Goal: Task Accomplishment & Management: Manage account settings

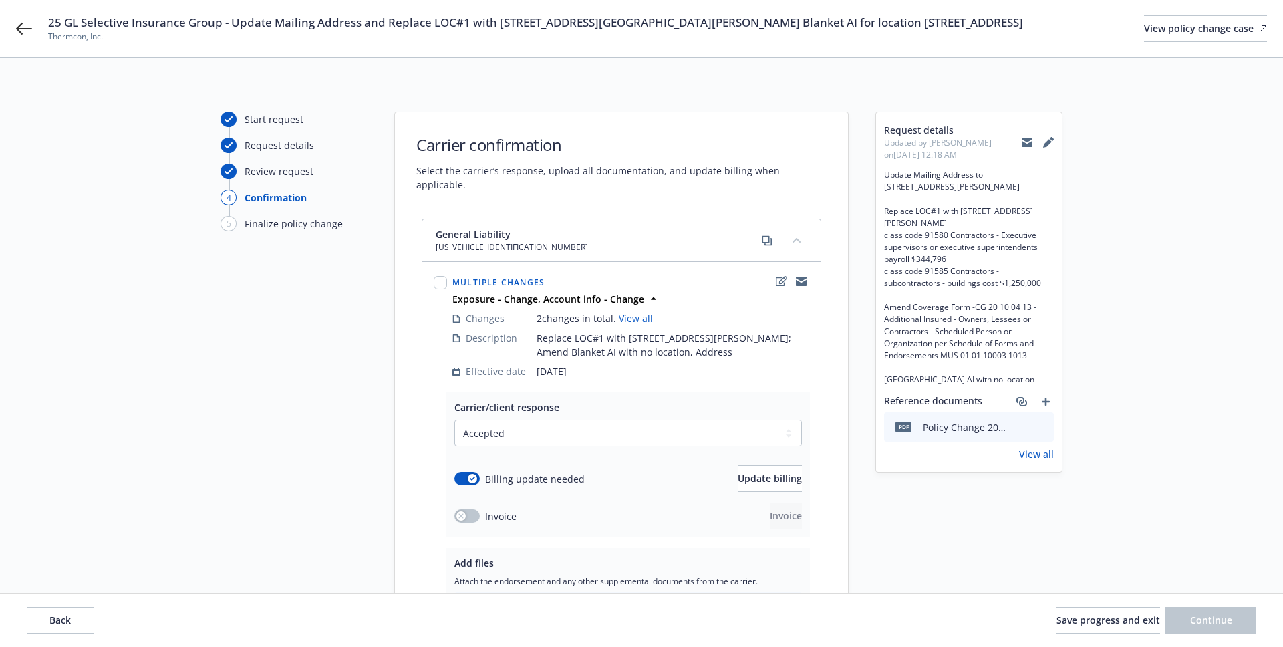
select select "ACCEPTED"
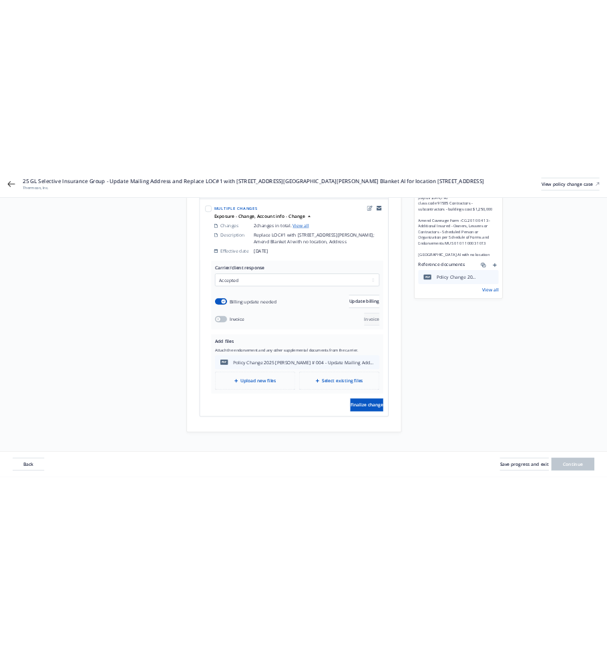
scroll to position [233, 0]
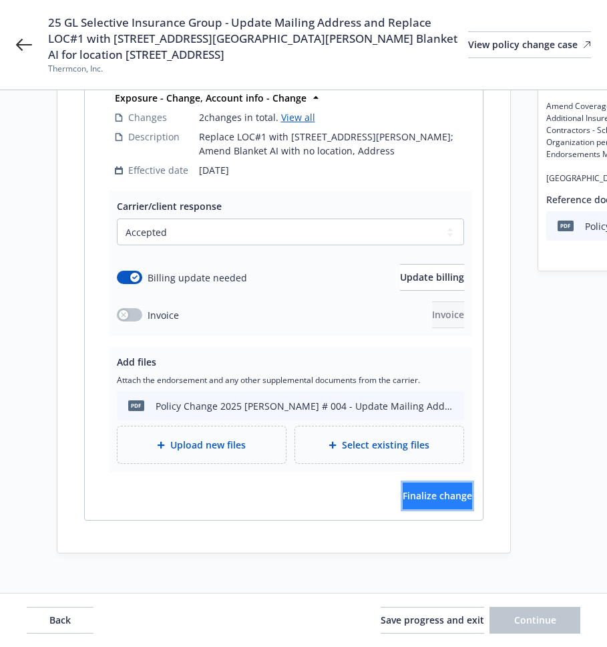
click at [432, 492] on button "Finalize change" at bounding box center [437, 495] width 69 height 27
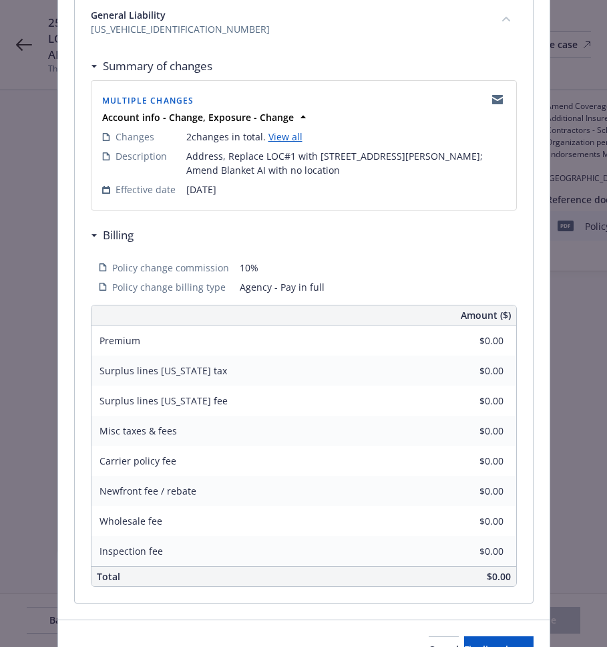
scroll to position [284, 0]
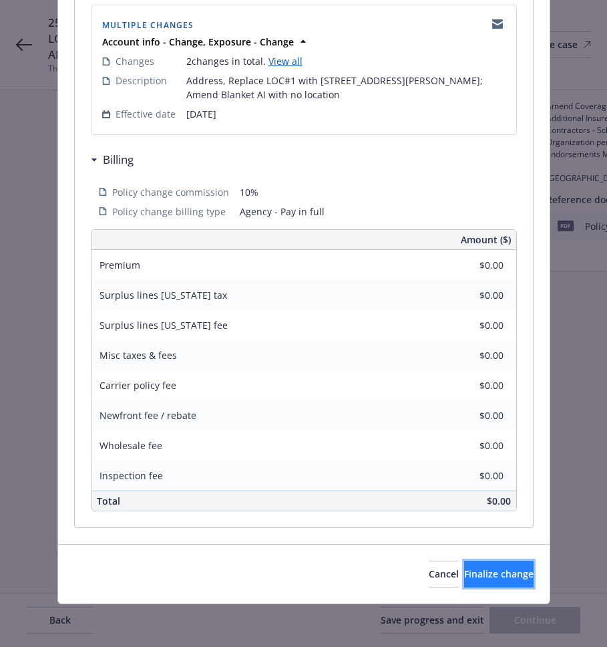
click at [471, 577] on span "Finalize change" at bounding box center [498, 573] width 69 height 13
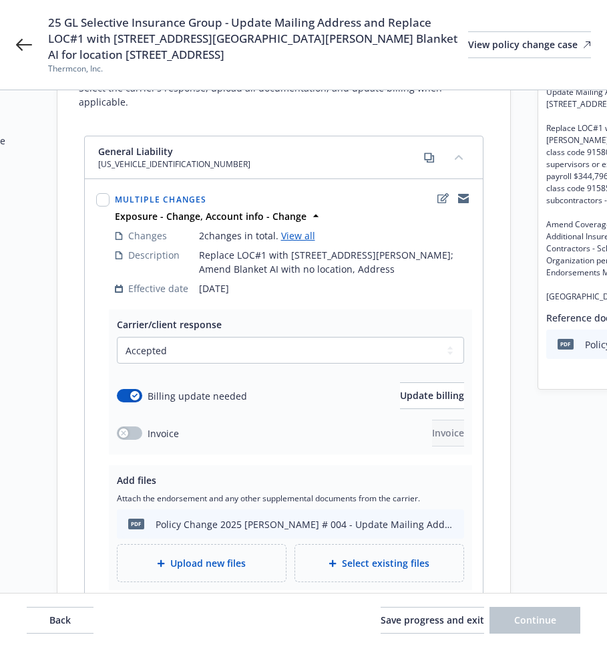
scroll to position [112, 0]
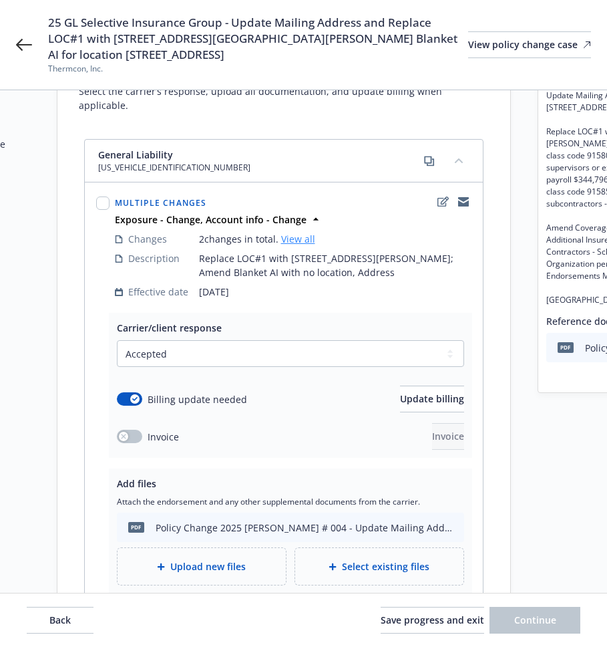
click at [301, 232] on link "View all" at bounding box center [298, 238] width 34 height 13
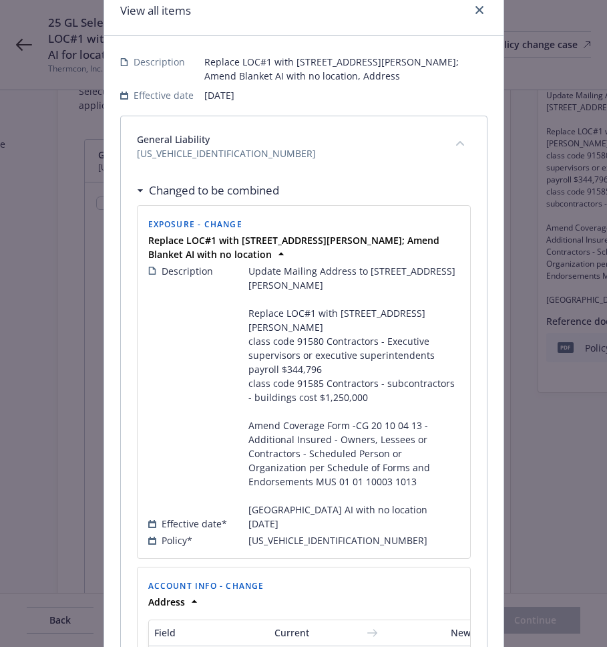
scroll to position [0, 0]
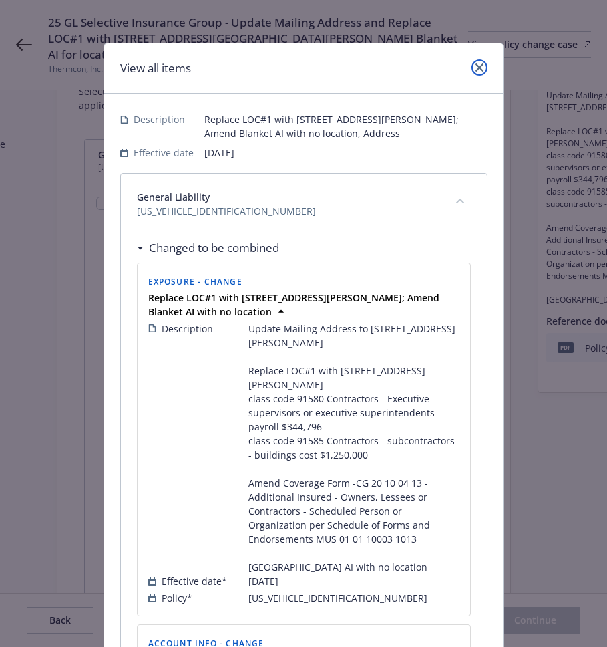
drag, startPoint x: 477, startPoint y: 66, endPoint x: 480, endPoint y: 94, distance: 27.5
click at [477, 66] on icon "close" at bounding box center [480, 67] width 8 height 8
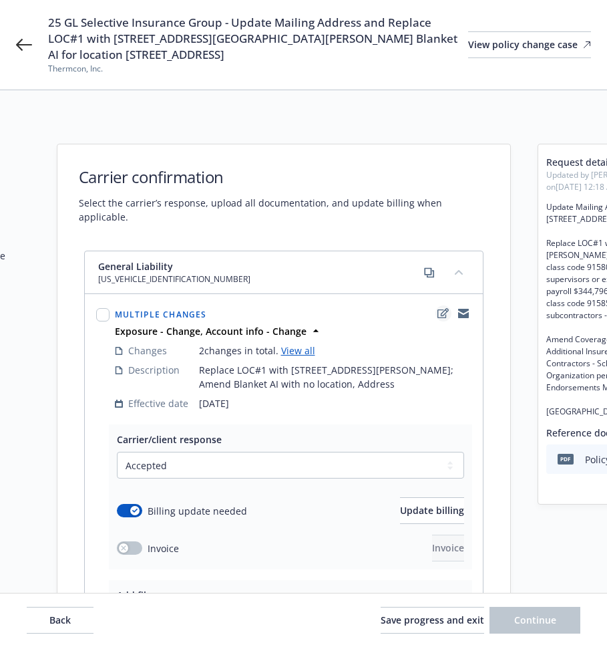
click at [445, 308] on icon "edit" at bounding box center [443, 313] width 11 height 11
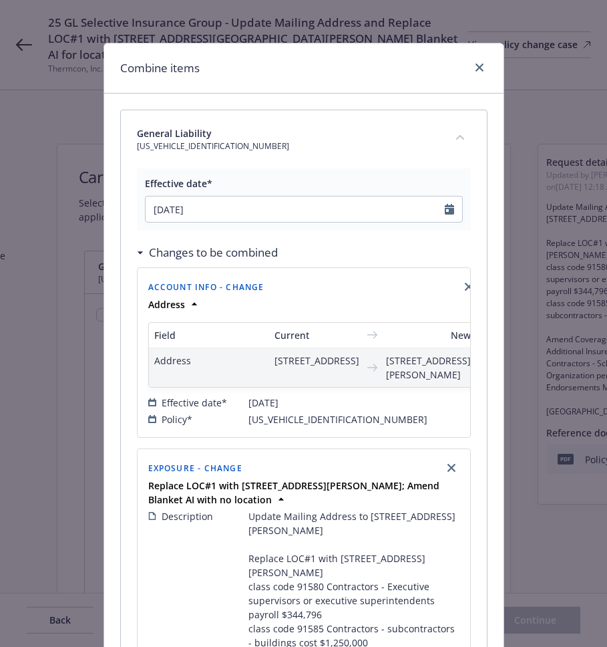
click at [288, 367] on span "732 South 6th Street #4617, Las Vegas, NV, 89101, USA" at bounding box center [317, 360] width 85 height 14
drag, startPoint x: 475, startPoint y: 64, endPoint x: 468, endPoint y: 77, distance: 15.2
click at [476, 64] on icon "close" at bounding box center [480, 67] width 8 height 8
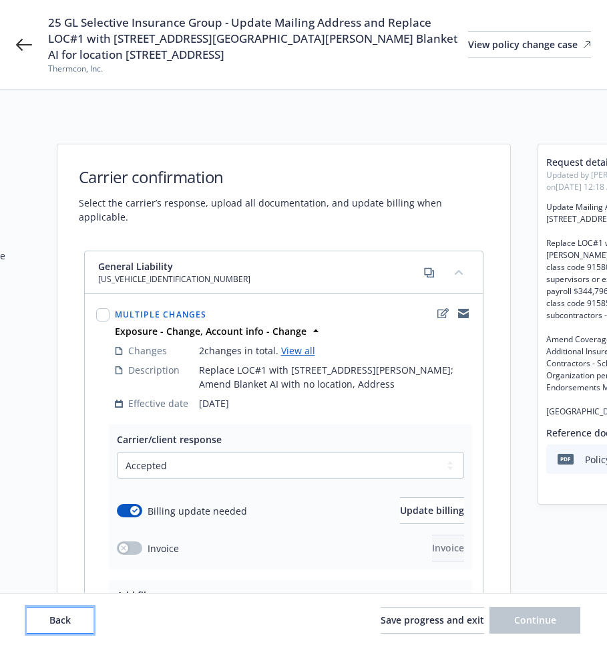
click at [72, 619] on button "Back" at bounding box center [60, 620] width 67 height 27
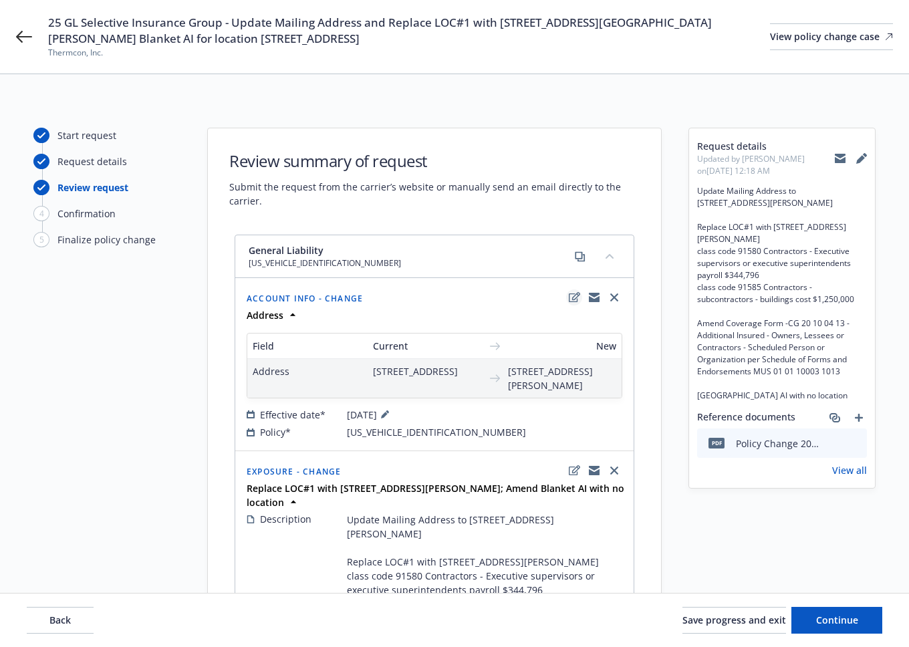
click at [570, 298] on icon "edit" at bounding box center [574, 297] width 11 height 11
select select "US"
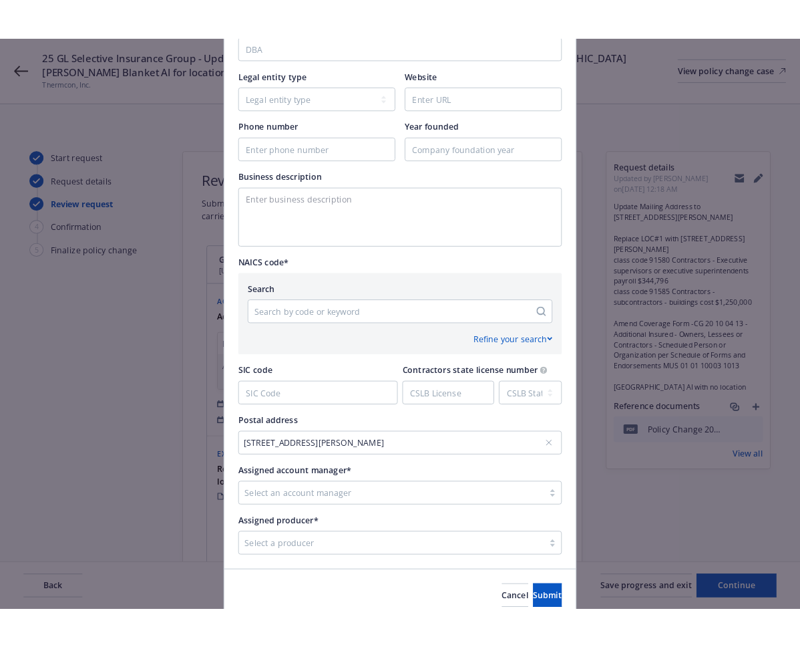
scroll to position [514, 0]
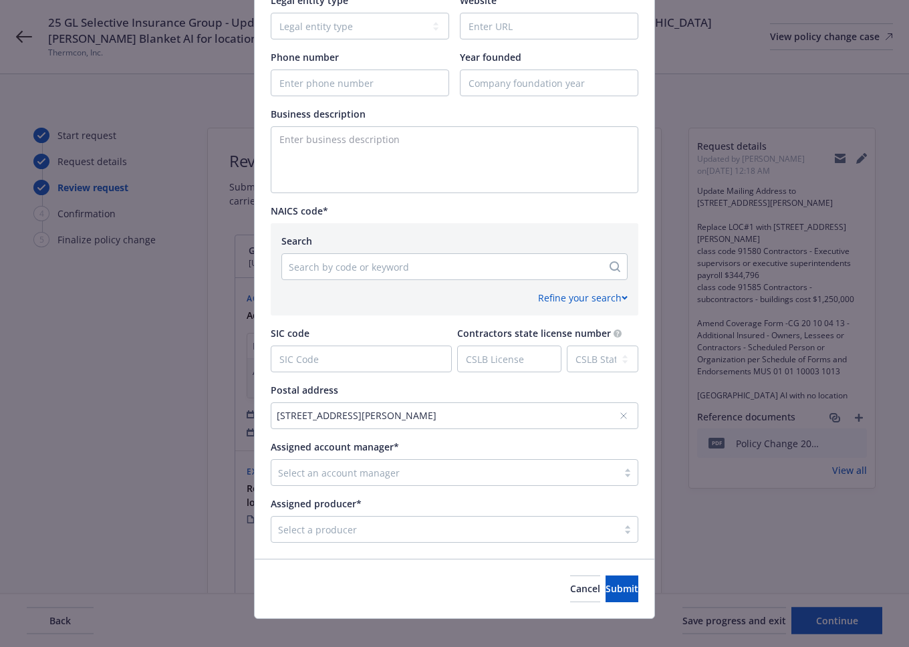
click at [349, 259] on div at bounding box center [442, 267] width 307 height 16
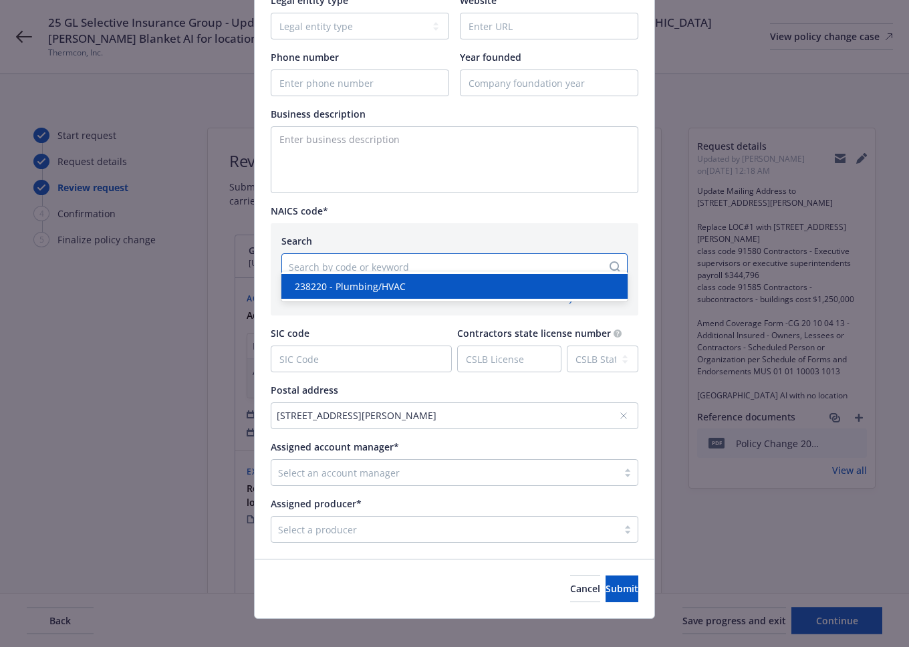
paste input "238220"
type input "238220"
click at [339, 281] on span "238220 - Plumbing/HVAC" at bounding box center [350, 286] width 111 height 14
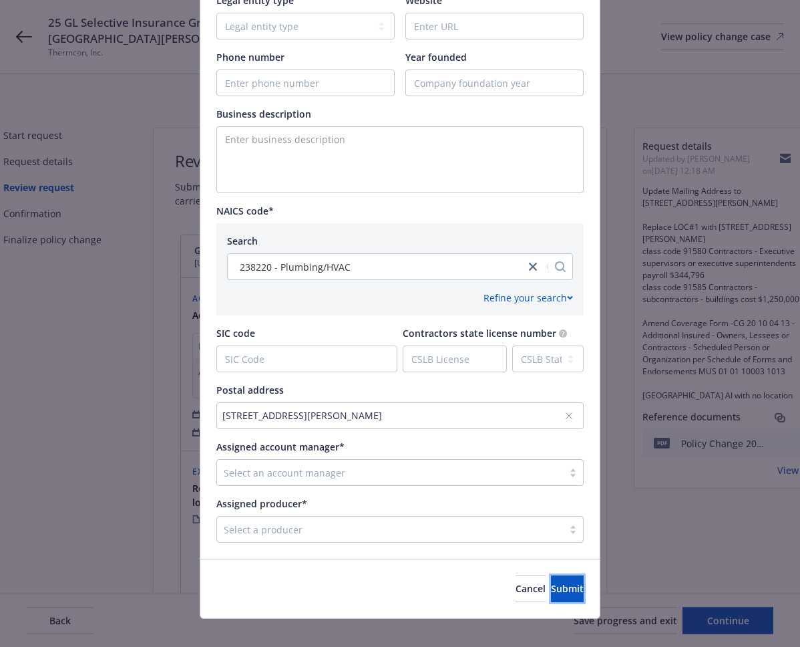
click at [551, 582] on span "Submit" at bounding box center [567, 588] width 33 height 13
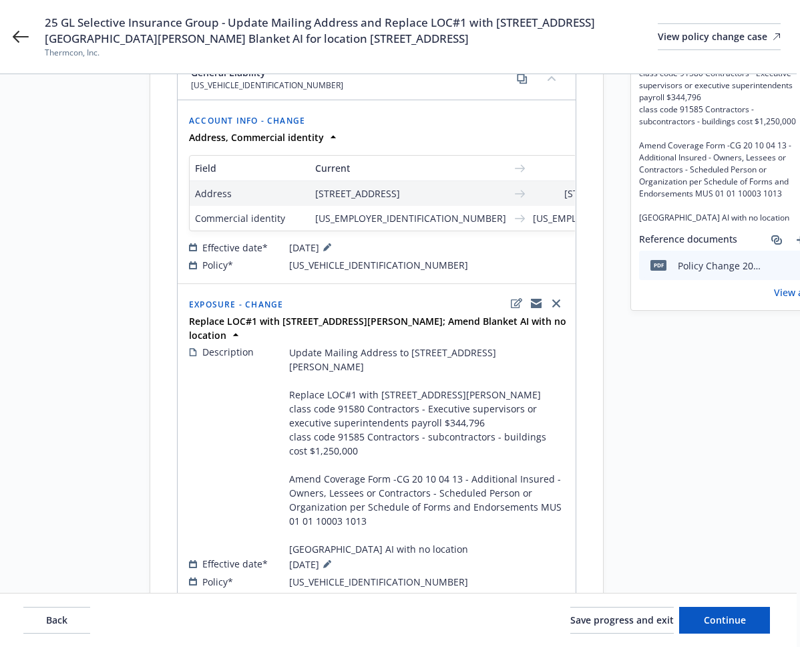
scroll to position [176, 3]
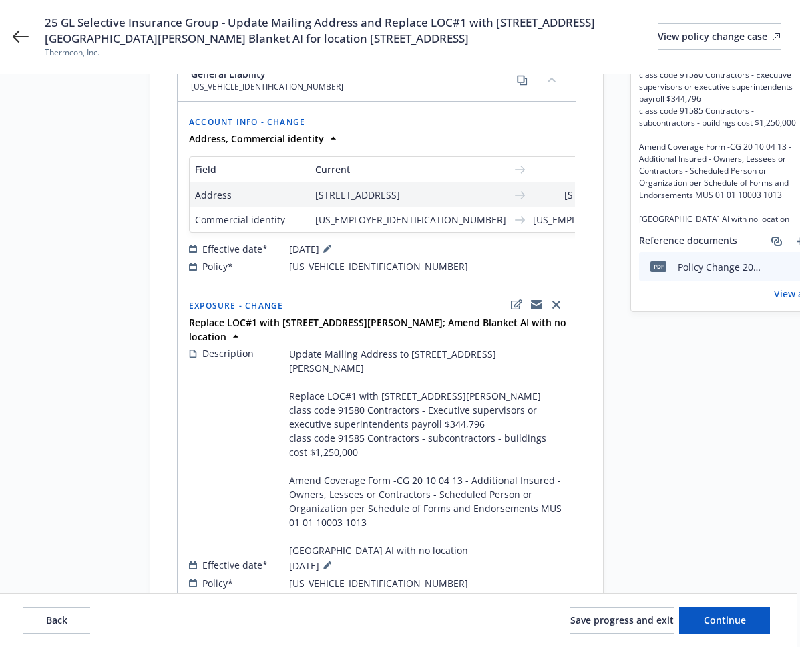
click at [677, 124] on icon "edit" at bounding box center [682, 121] width 11 height 10
select select "US"
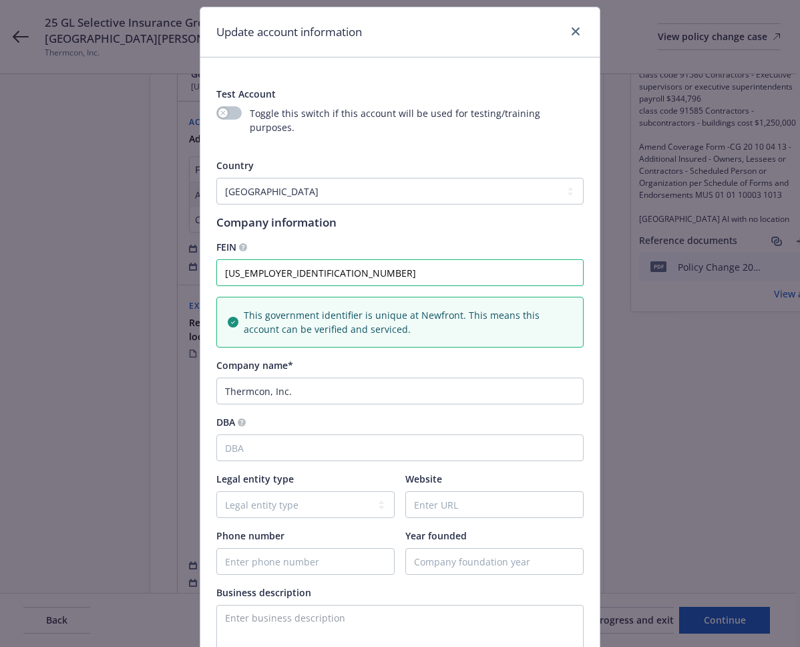
scroll to position [37, 0]
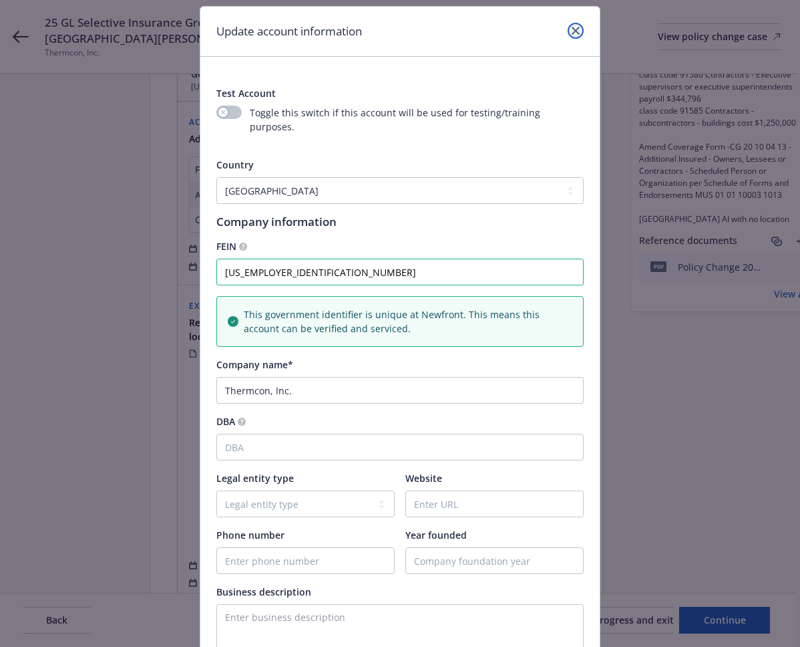
click at [574, 37] on link "close" at bounding box center [576, 31] width 16 height 16
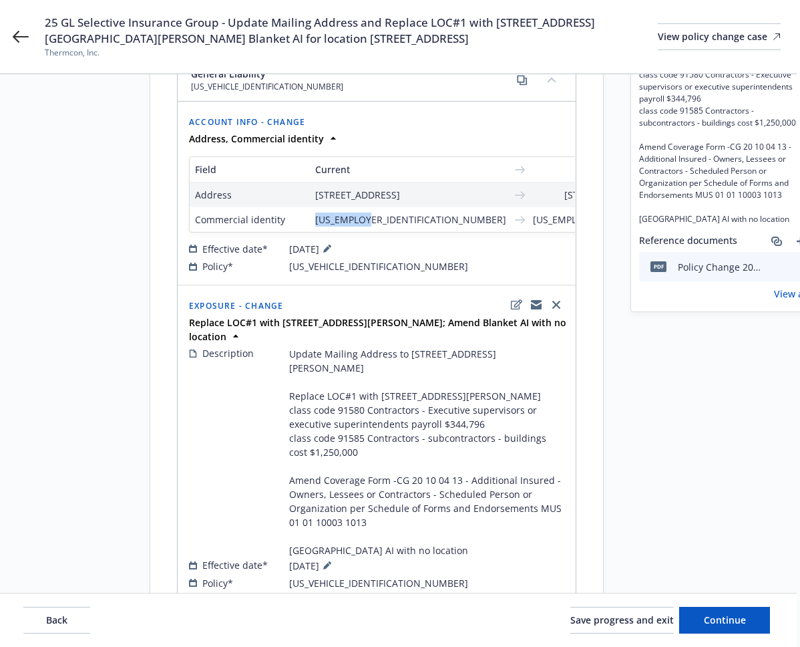
drag, startPoint x: 359, startPoint y: 250, endPoint x: 317, endPoint y: 249, distance: 42.8
click at [317, 226] on span "33-3818463" at bounding box center [410, 219] width 191 height 14
copy span "33-3818463"
click at [422, 257] on div "Effective date* 09/05/2025" at bounding box center [459, 248] width 541 height 16
drag, startPoint x: 546, startPoint y: 292, endPoint x: 576, endPoint y: 302, distance: 31.7
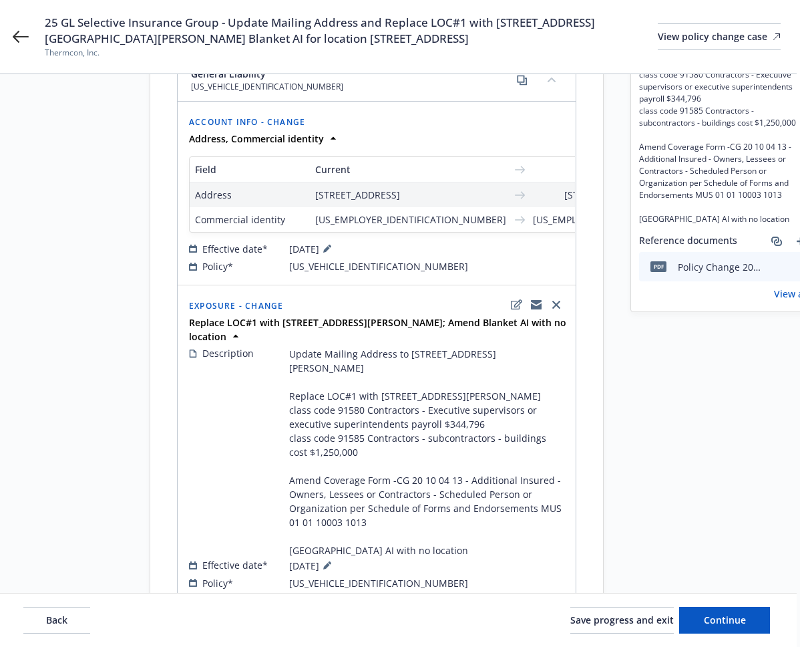
click at [546, 273] on div "Policy* MP010402910004200" at bounding box center [459, 266] width 541 height 14
click at [490, 273] on div "Policy* MP010402910004200" at bounding box center [459, 266] width 541 height 14
click at [677, 120] on icon "edit" at bounding box center [682, 121] width 11 height 10
select select "US"
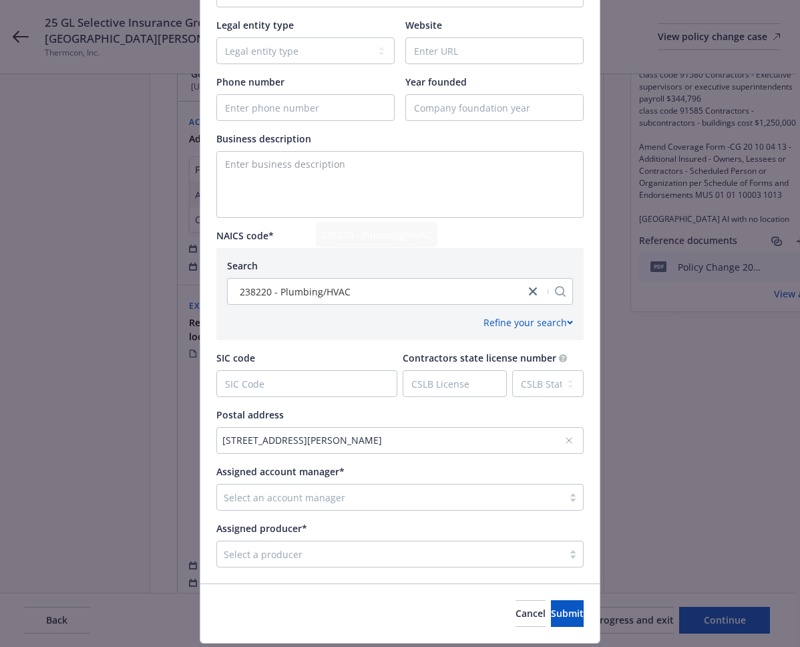
scroll to position [515, 0]
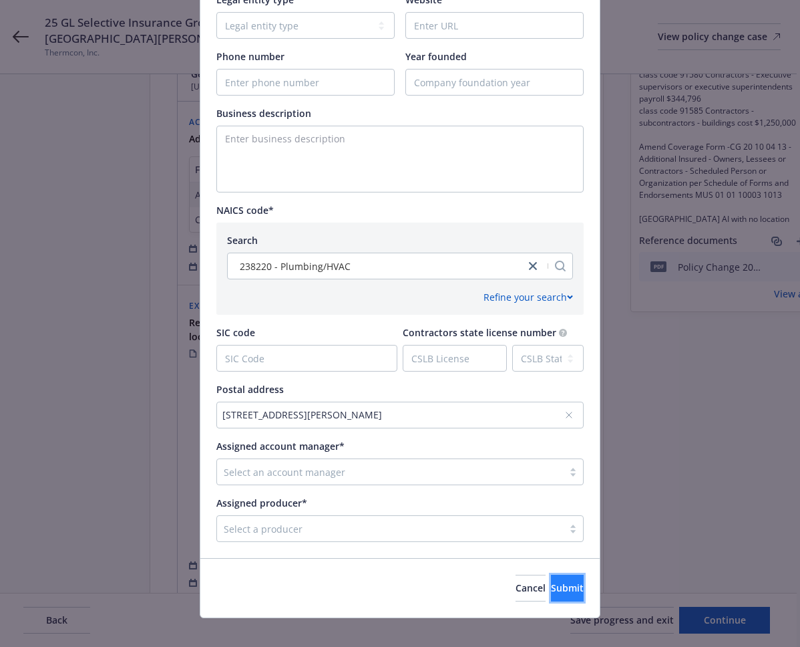
click at [560, 581] on span "Submit" at bounding box center [567, 587] width 33 height 13
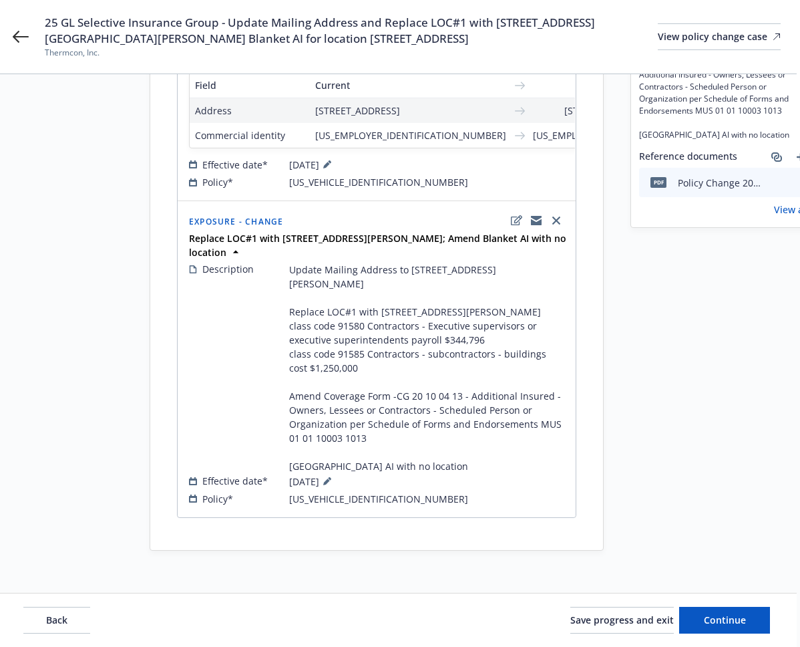
scroll to position [314, 3]
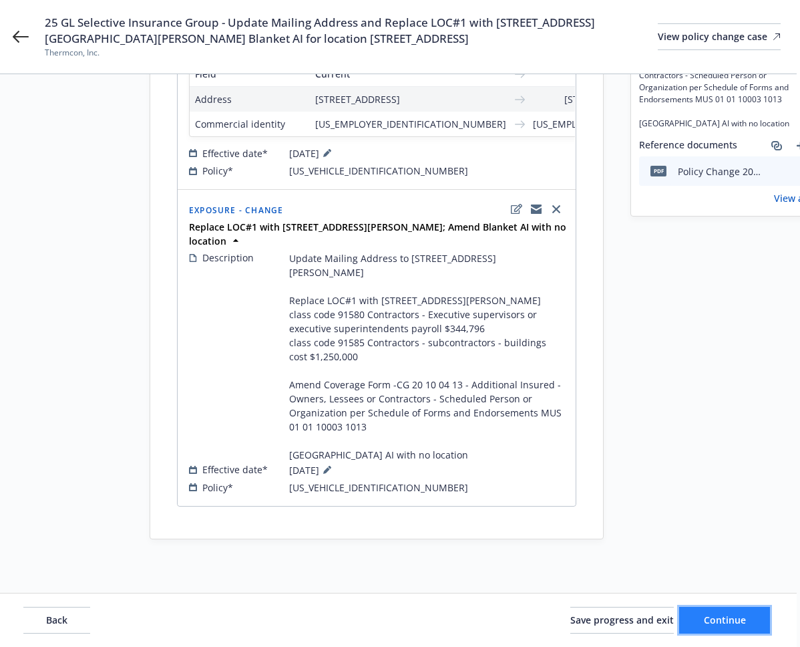
click at [744, 615] on span "Continue" at bounding box center [725, 619] width 42 height 13
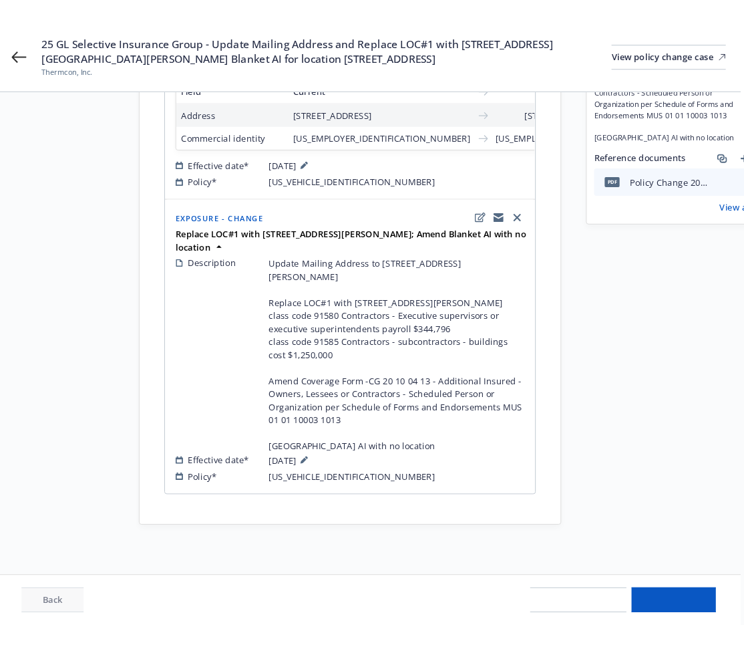
scroll to position [217, 3]
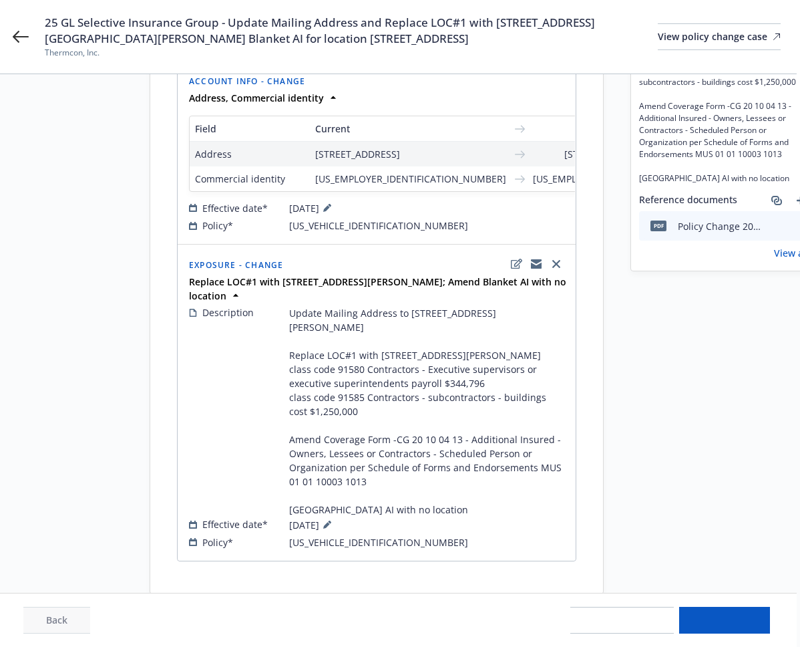
select select "ACCEPTED"
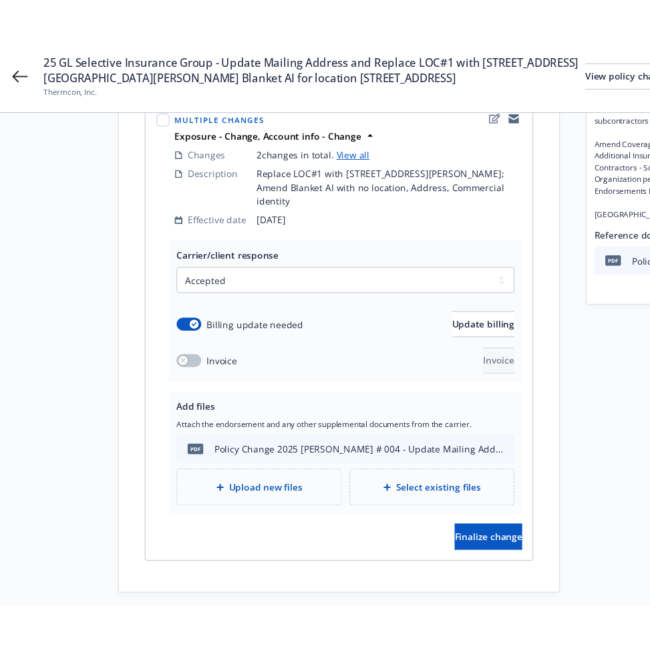
scroll to position [233, 3]
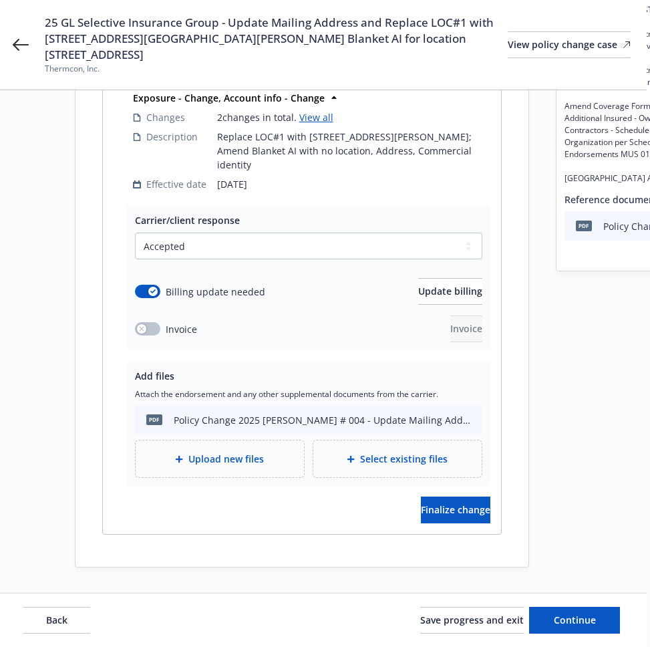
drag, startPoint x: 627, startPoint y: 392, endPoint x: 619, endPoint y: 399, distance: 10.4
click at [627, 392] on div "Request details Updated by Francisco Sandoval on 09/24/2025, 11:16 AM Update Ma…" at bounding box center [649, 238] width 187 height 657
click at [447, 503] on span "Finalize change" at bounding box center [455, 509] width 69 height 13
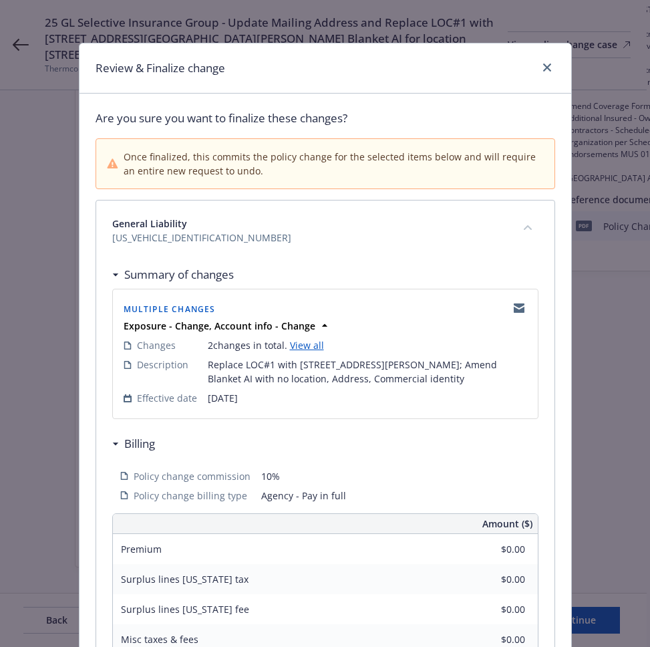
scroll to position [284, 0]
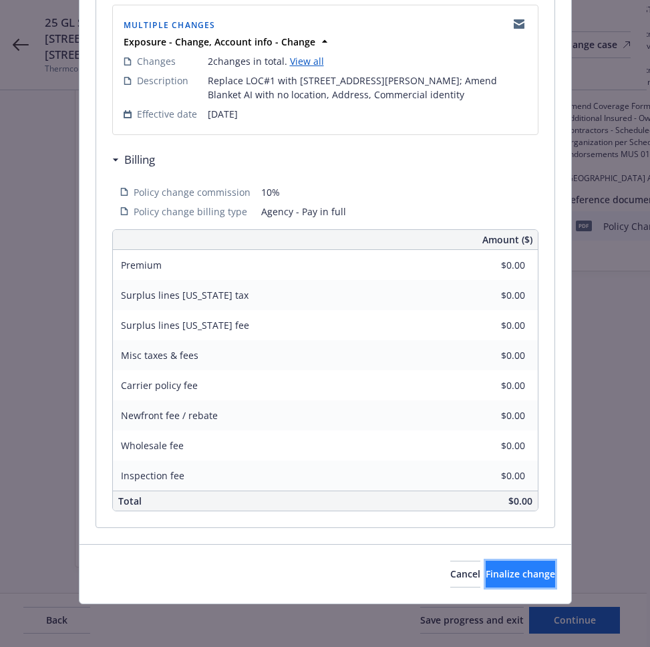
click at [498, 569] on span "Finalize change" at bounding box center [520, 573] width 69 height 13
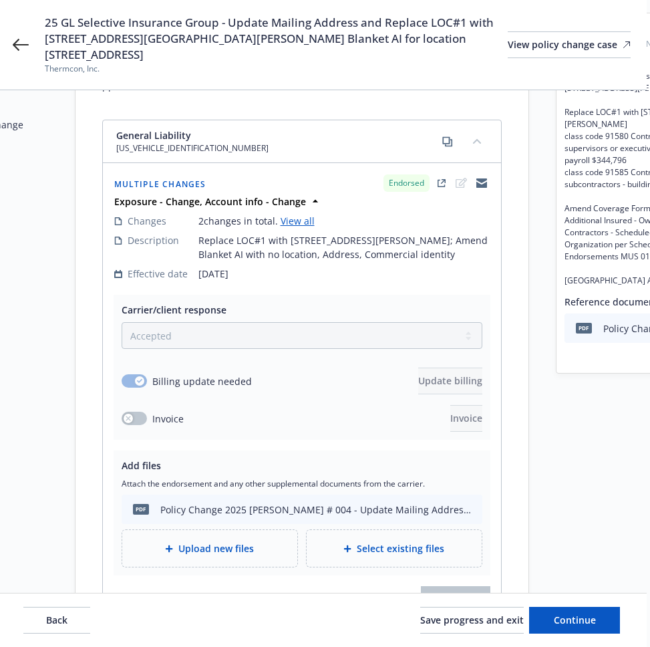
scroll to position [0, 3]
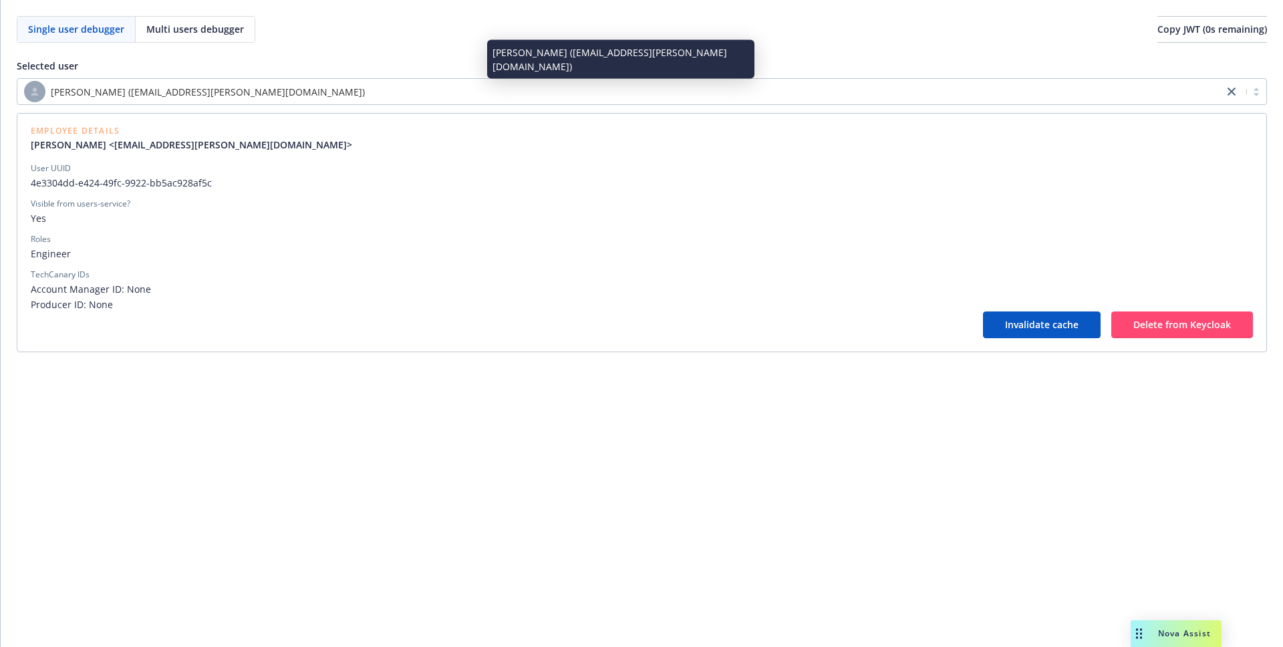
click at [367, 92] on div "[PERSON_NAME] ([EMAIL_ADDRESS][PERSON_NAME][DOMAIN_NAME])" at bounding box center [620, 91] width 1192 height 21
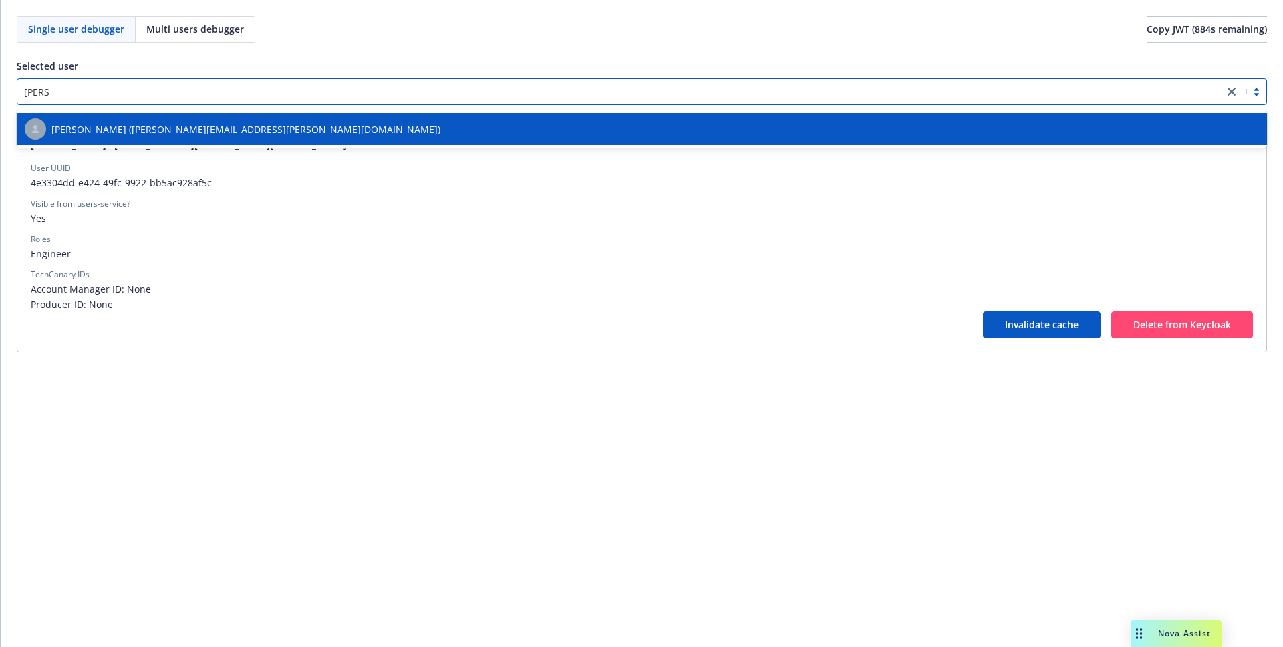
type input "[PERSON_NAME]"
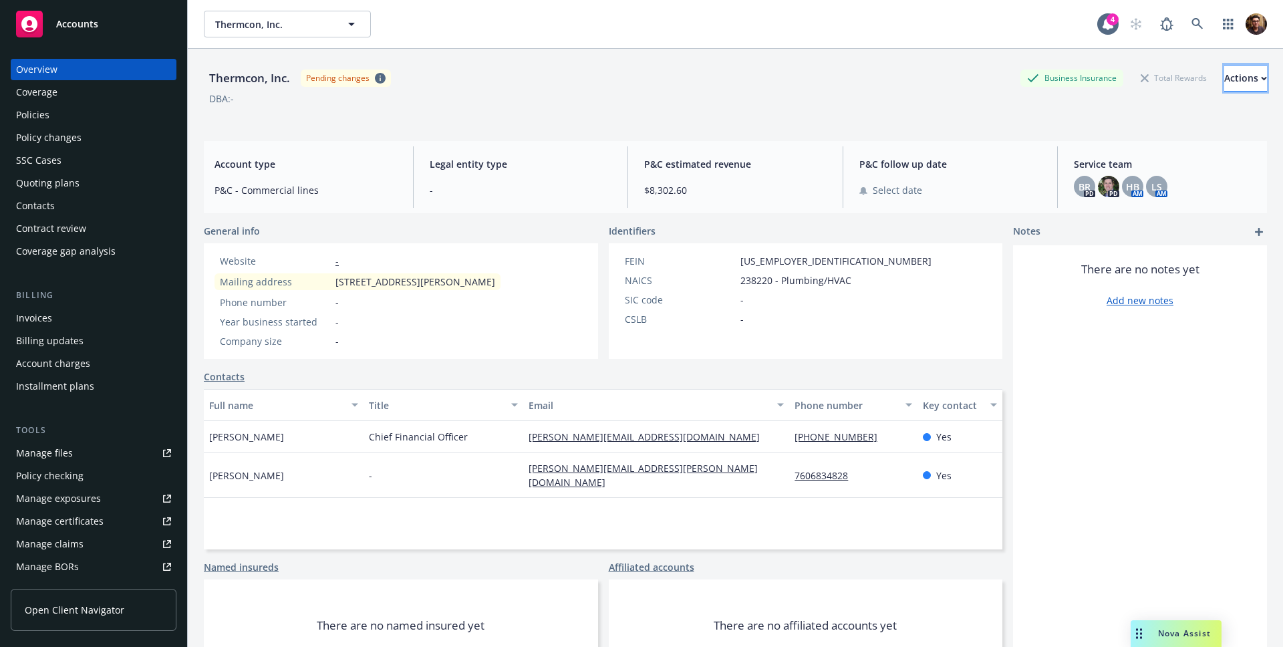
click at [1224, 78] on div "Actions" at bounding box center [1245, 77] width 43 height 25
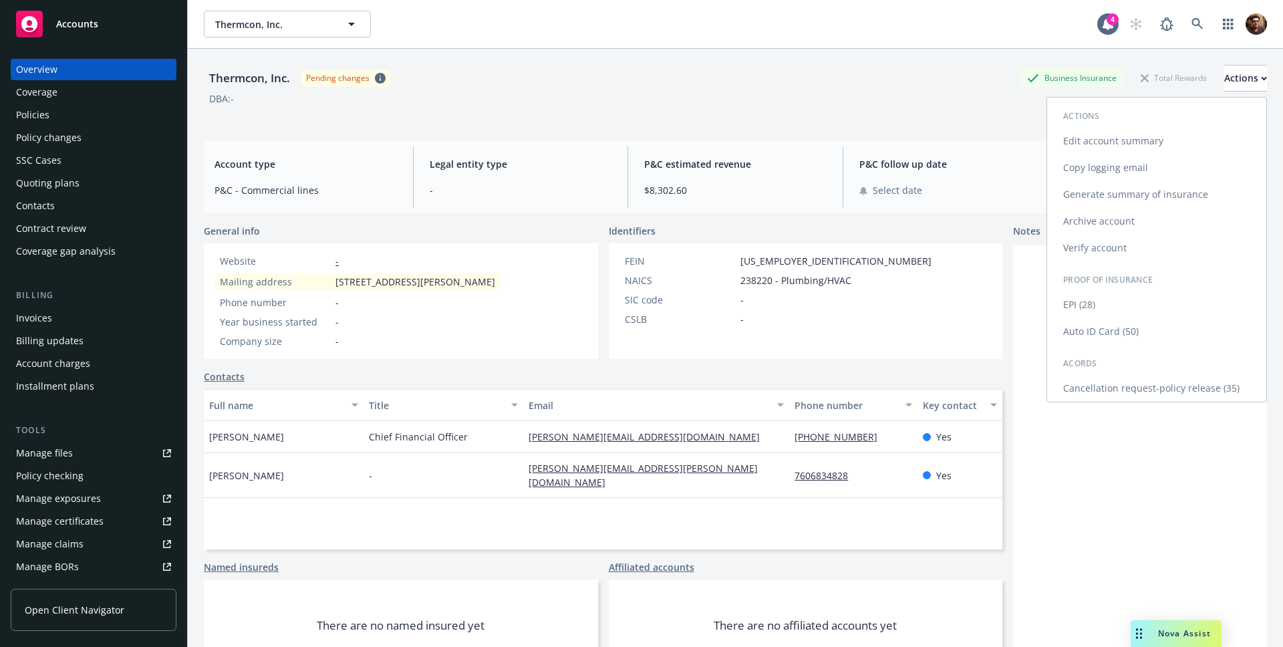
click at [1143, 147] on link "Edit account summary" at bounding box center [1156, 141] width 219 height 27
select select "US"
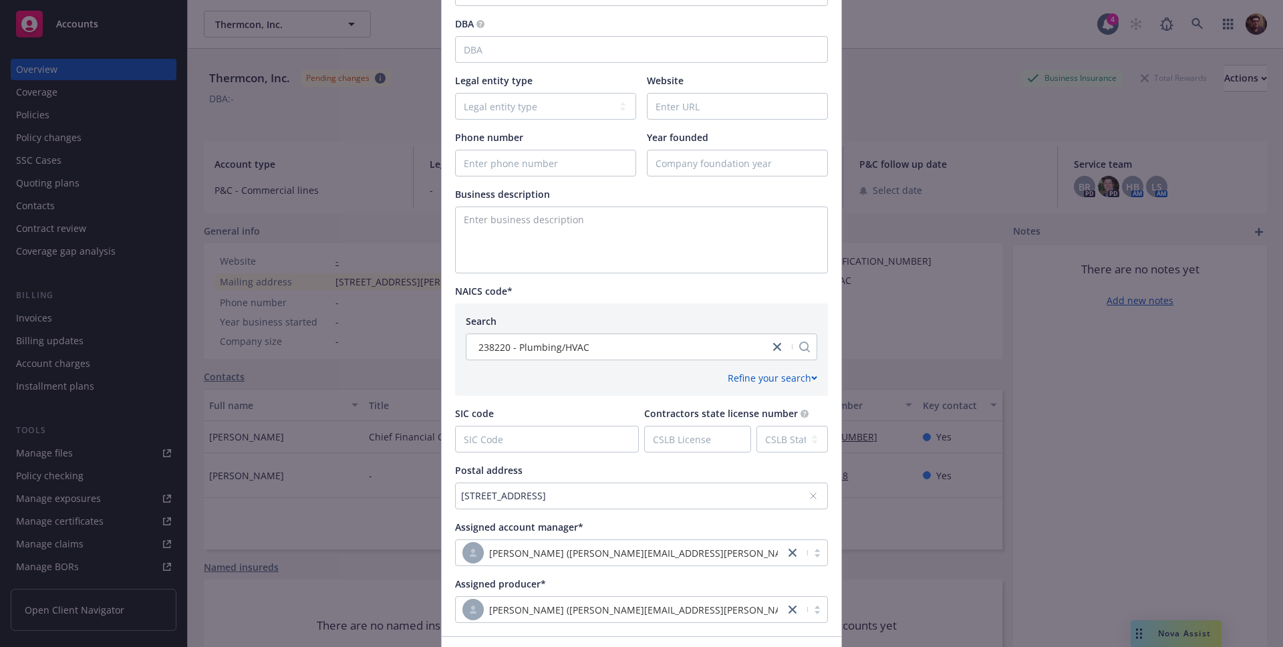
scroll to position [420, 0]
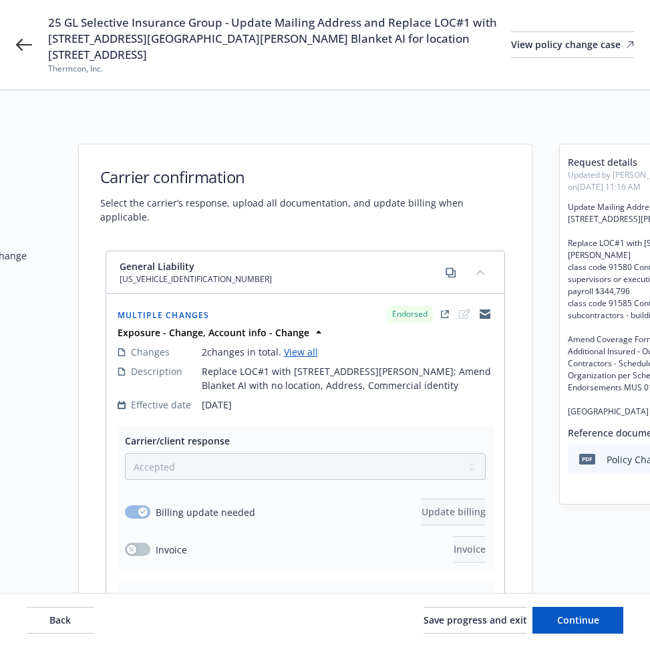
select select "ACCEPTED"
click at [68, 618] on span "Back" at bounding box center [59, 619] width 21 height 13
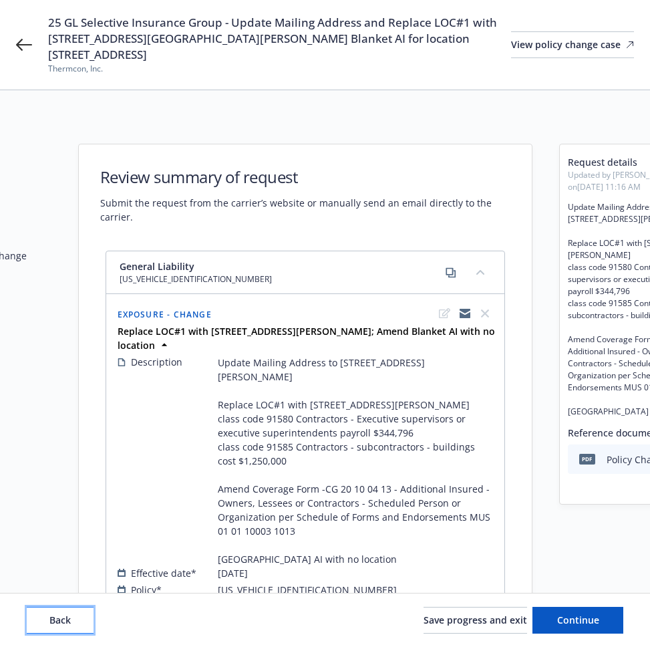
click at [68, 616] on span "Back" at bounding box center [59, 619] width 21 height 13
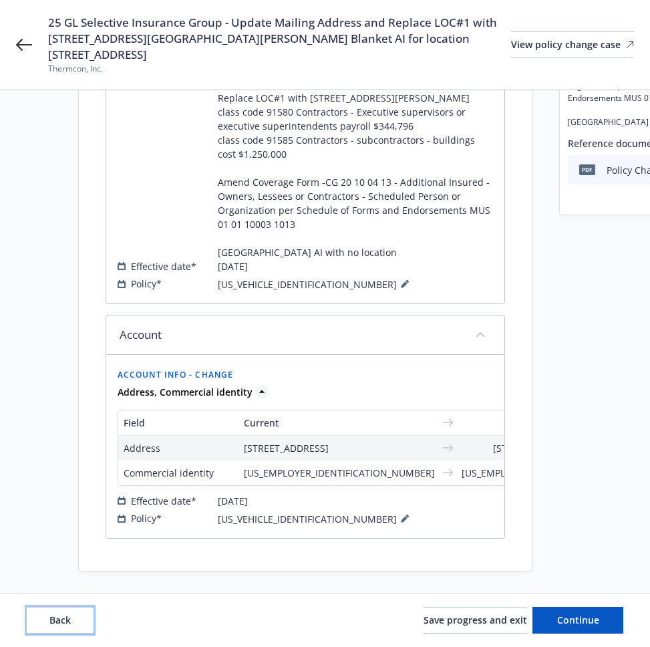
scroll to position [363, 0]
